Goal: Transaction & Acquisition: Purchase product/service

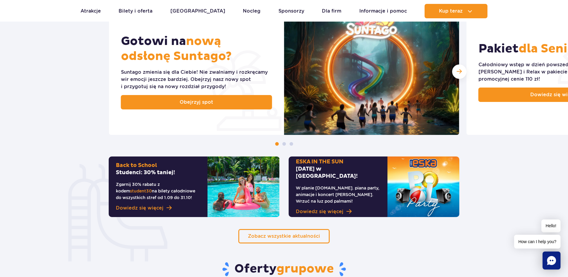
scroll to position [360, 0]
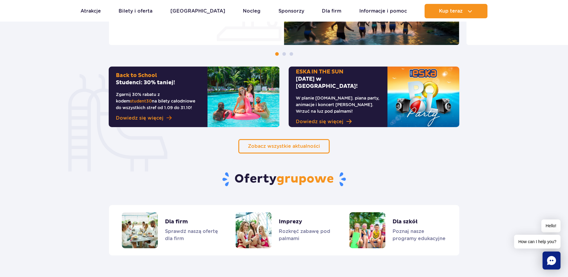
click at [163, 117] on link "Dowiedz się więcej" at bounding box center [158, 117] width 84 height 7
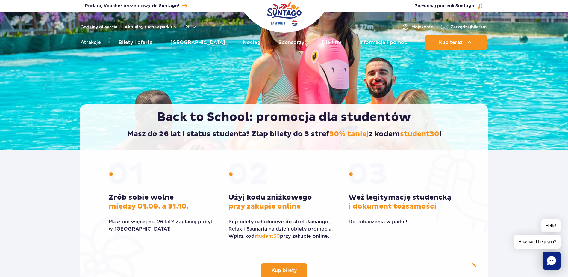
scroll to position [120, 0]
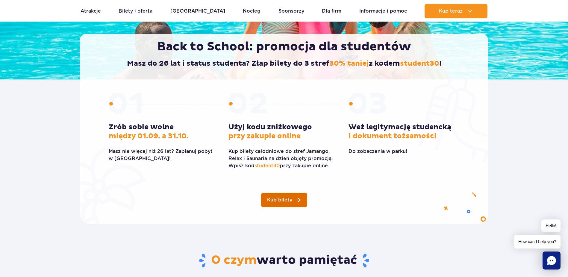
click at [283, 200] on span "Kup bilety" at bounding box center [279, 199] width 25 height 5
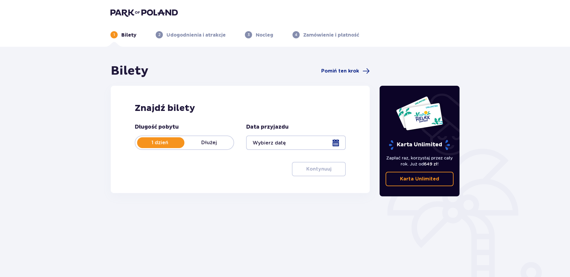
click at [293, 142] on div at bounding box center [295, 142] width 99 height 14
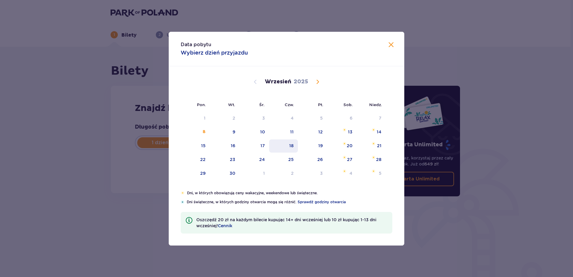
click at [294, 147] on div "18" at bounding box center [283, 145] width 29 height 13
type input "18.09.25"
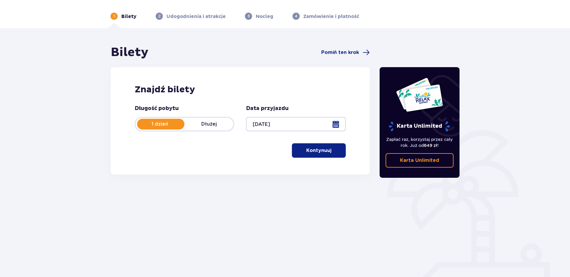
scroll to position [28, 0]
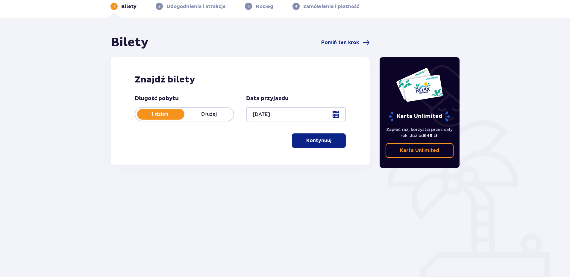
click at [307, 141] on p "Kontynuuj" at bounding box center [319, 140] width 25 height 7
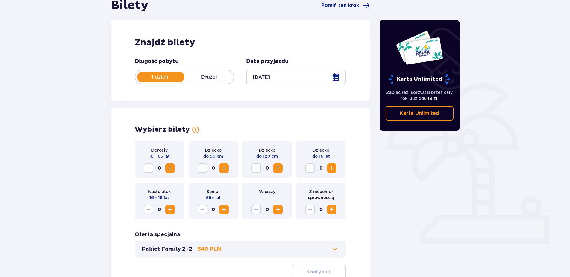
scroll to position [61, 0]
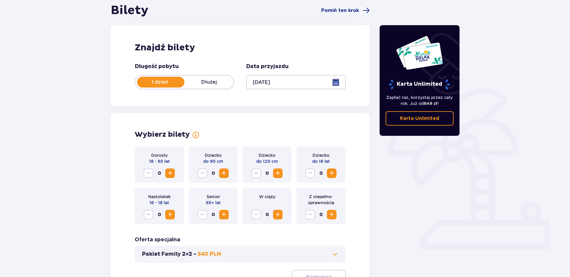
click at [171, 173] on span "Increase" at bounding box center [170, 173] width 7 height 7
click at [173, 170] on span "Increase" at bounding box center [170, 173] width 7 height 7
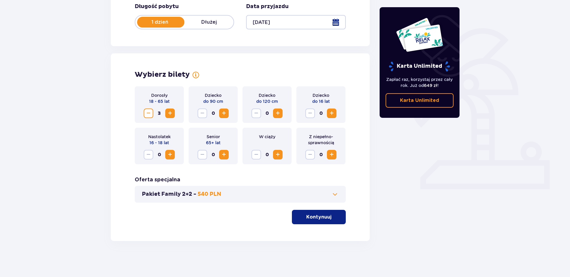
click at [307, 217] on p "Kontynuuj" at bounding box center [319, 217] width 25 height 7
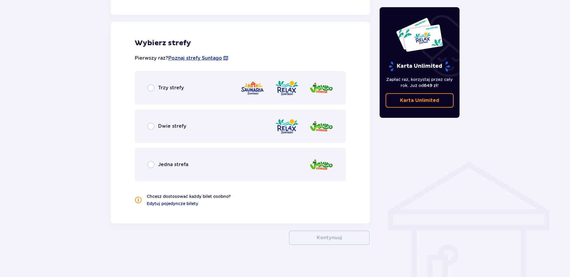
scroll to position [329, 0]
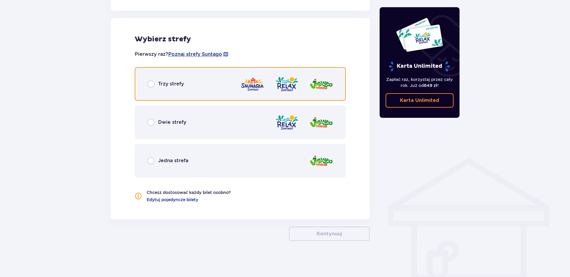
click at [153, 83] on input "radio" at bounding box center [150, 83] width 7 height 7
radio input "true"
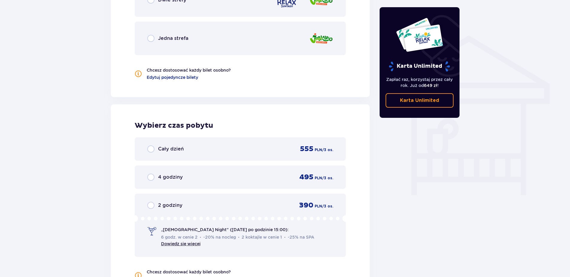
scroll to position [441, 0]
